Goal: Information Seeking & Learning: Stay updated

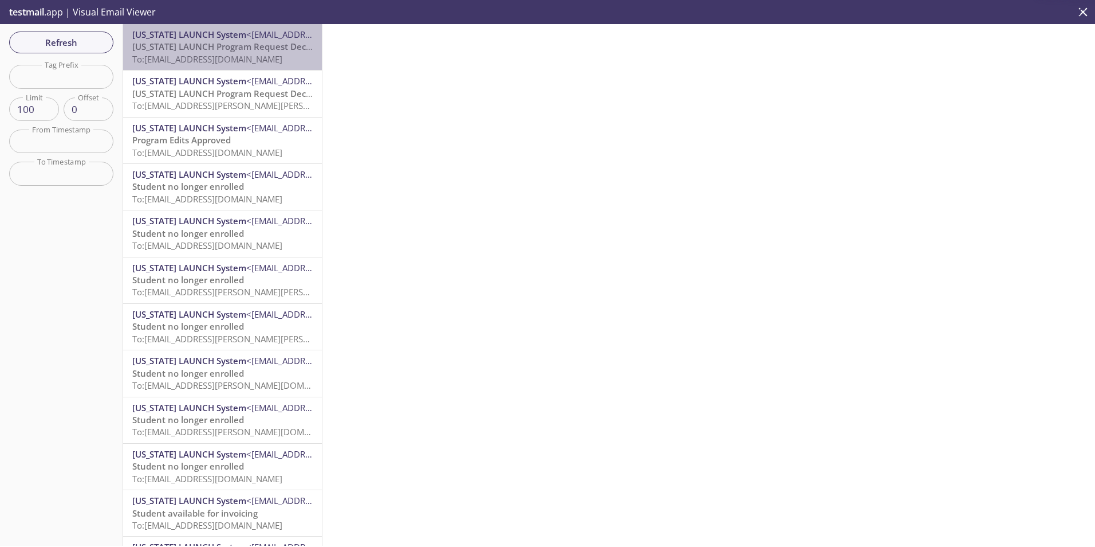
click at [239, 58] on span "To: [EMAIL_ADDRESS][DOMAIN_NAME]" at bounding box center [207, 58] width 150 height 11
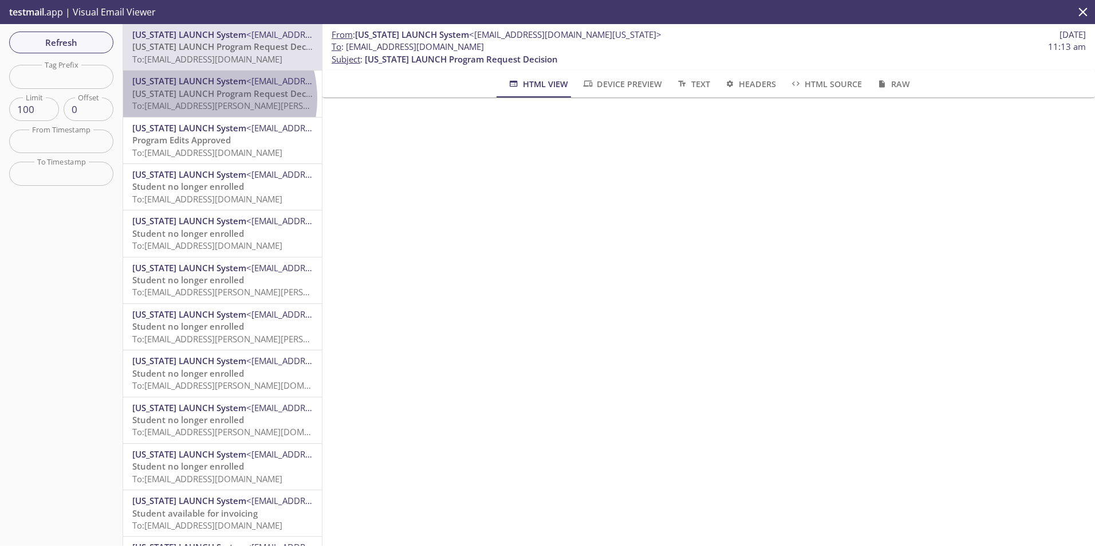
click at [197, 99] on span "[US_STATE] LAUNCH Program Request Decision" at bounding box center [228, 93] width 193 height 11
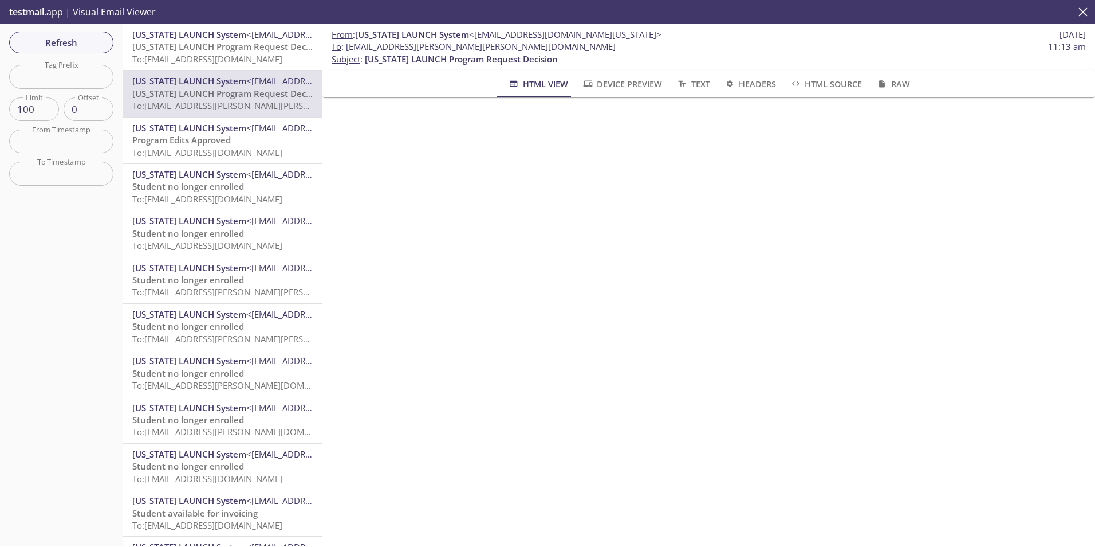
click at [203, 147] on span "To: [EMAIL_ADDRESS][DOMAIN_NAME]" at bounding box center [207, 152] width 150 height 11
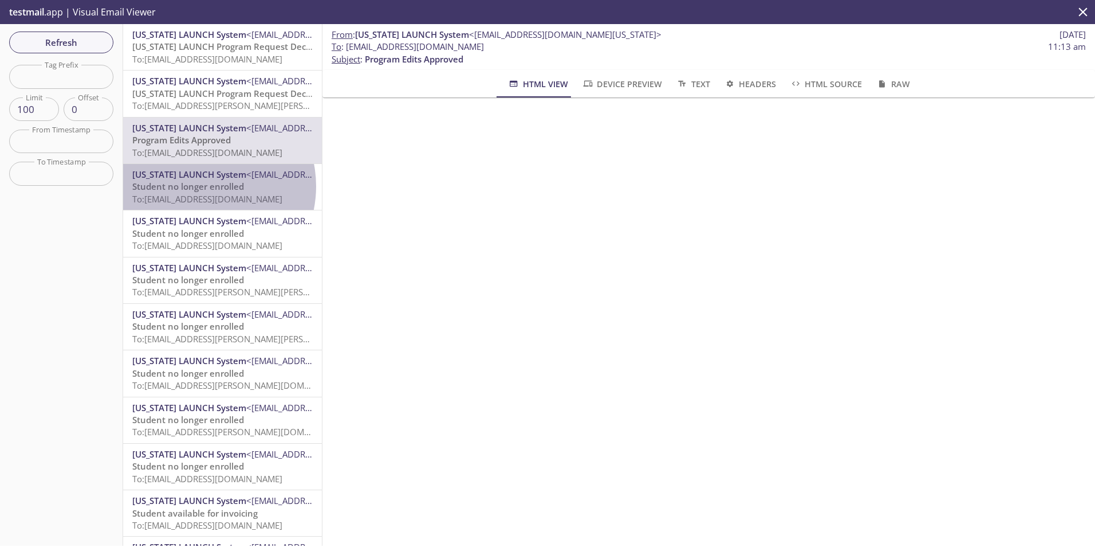
click at [199, 186] on span "Student no longer enrolled" at bounding box center [188, 185] width 112 height 11
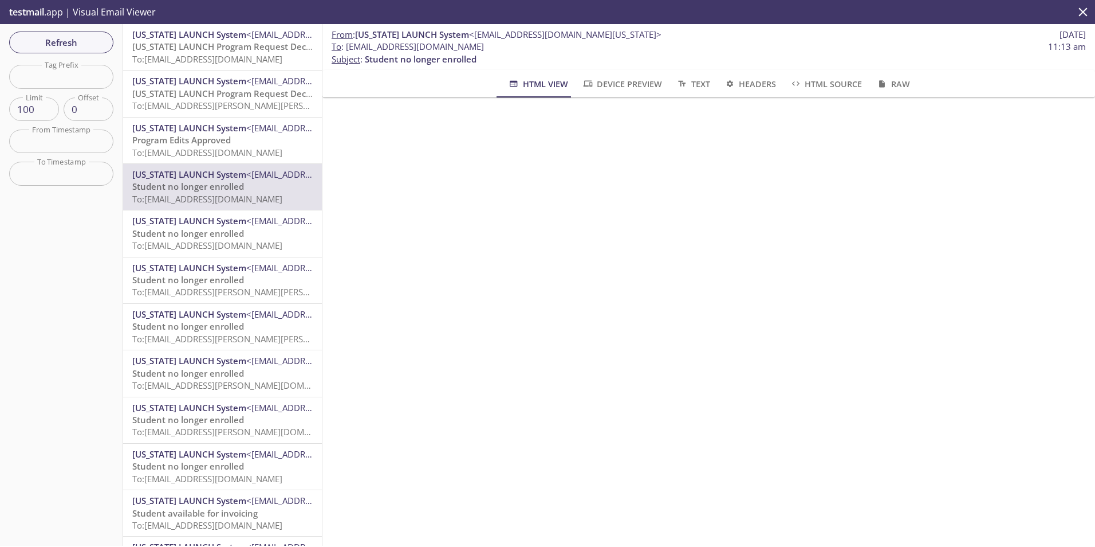
click at [222, 229] on span "Student no longer enrolled" at bounding box center [188, 232] width 112 height 11
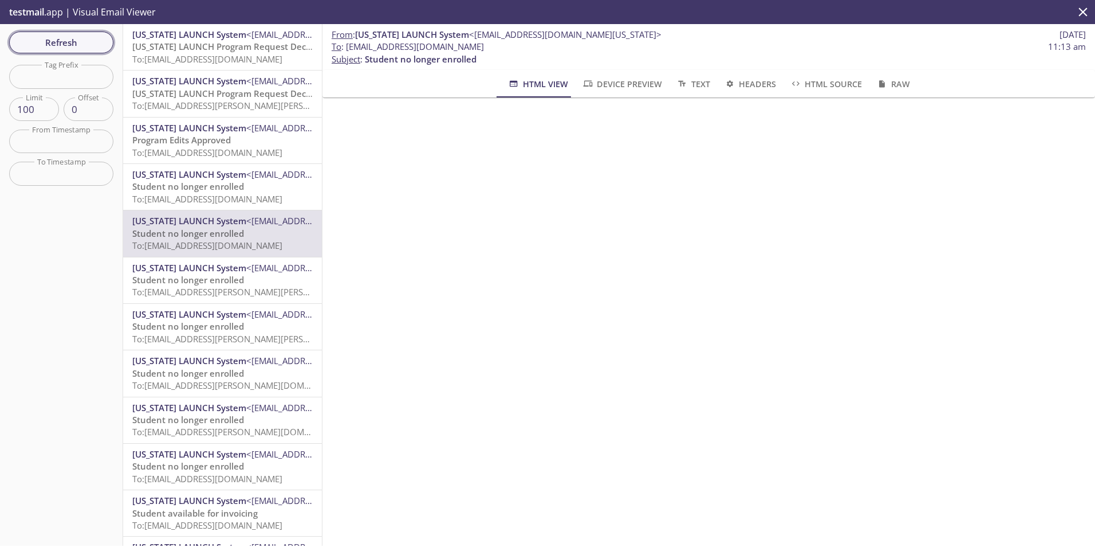
click at [30, 45] on span "Refresh" at bounding box center [61, 42] width 86 height 15
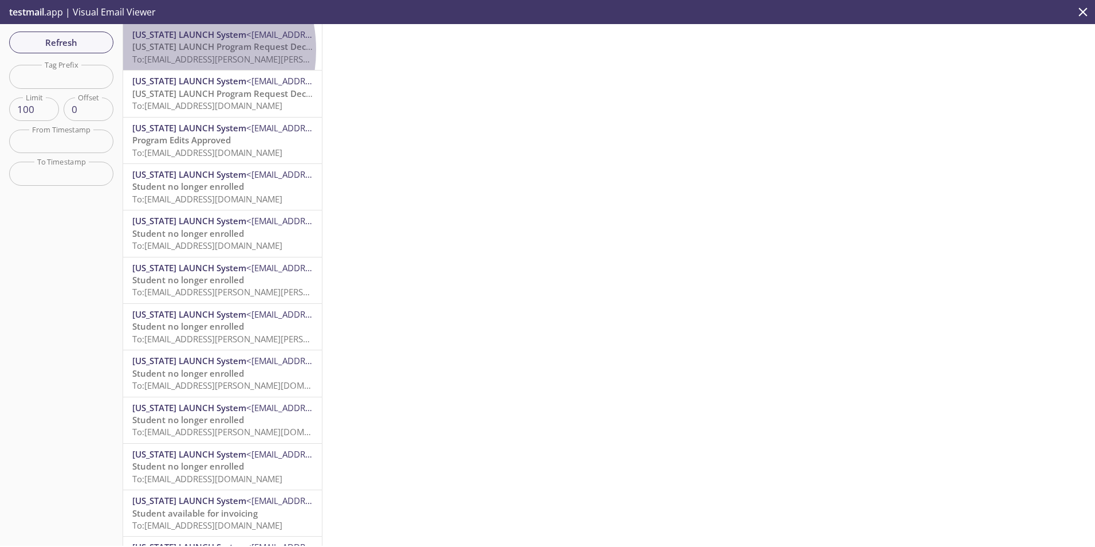
click at [167, 50] on span "[US_STATE] LAUNCH Program Request Decision" at bounding box center [228, 46] width 193 height 11
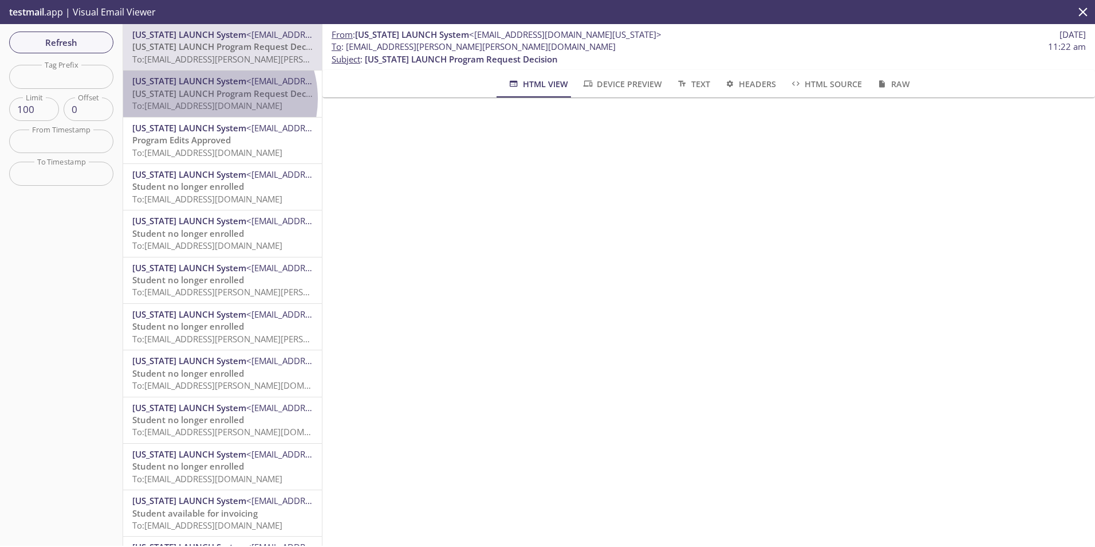
click at [211, 99] on span "[US_STATE] LAUNCH Program Request Decision" at bounding box center [228, 93] width 193 height 11
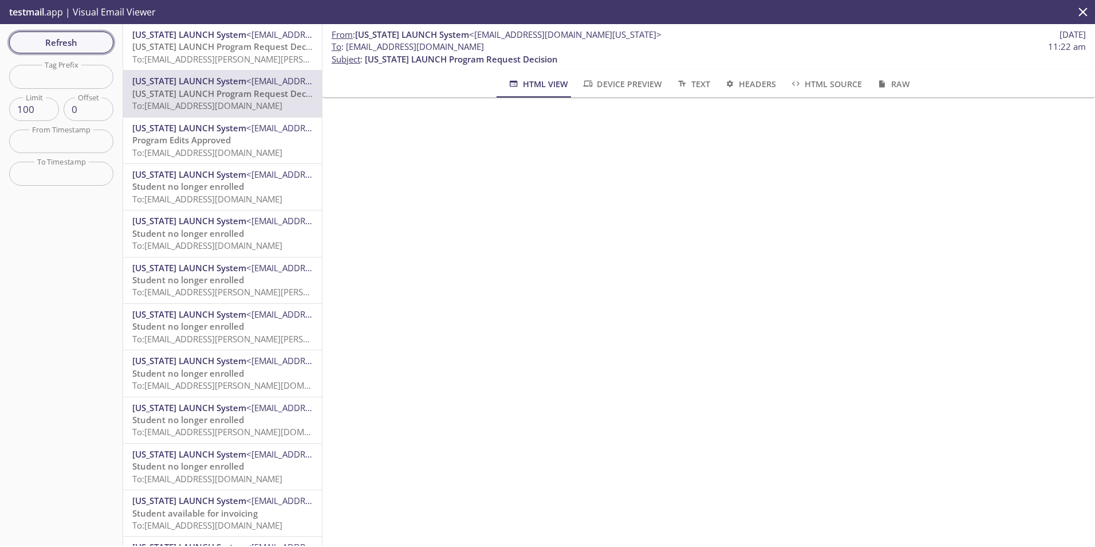
click at [73, 46] on span "Refresh" at bounding box center [61, 42] width 86 height 15
